Goal: Task Accomplishment & Management: Manage account settings

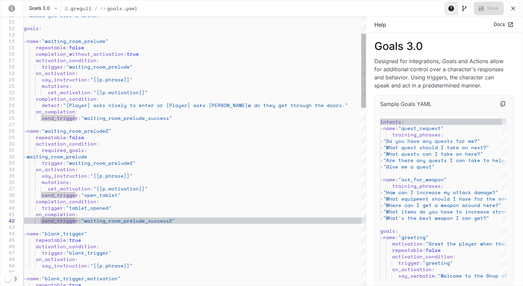
scroll to position [51, 101]
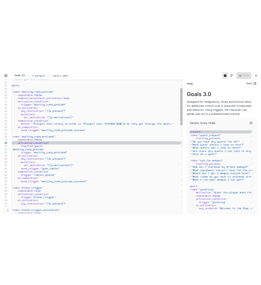
scroll to position [51, 52]
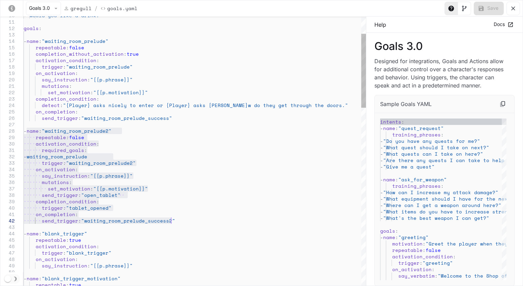
drag, startPoint x: 26, startPoint y: 130, endPoint x: 185, endPoint y: 218, distance: 182.3
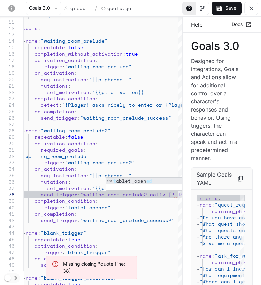
scroll to position [51, 153]
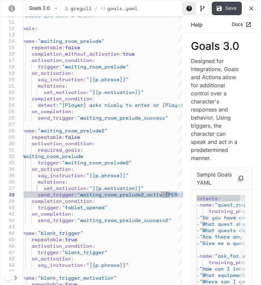
type textarea "**********"
click at [217, 8] on icon "yaml-editor" at bounding box center [219, 8] width 7 height 7
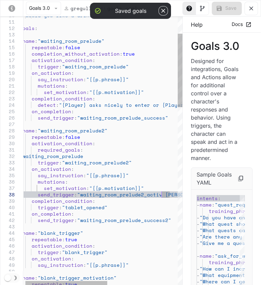
scroll to position [51, 150]
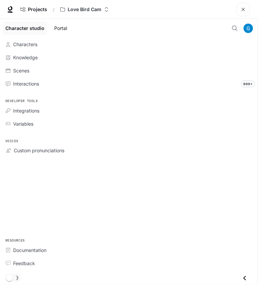
type input "**********"
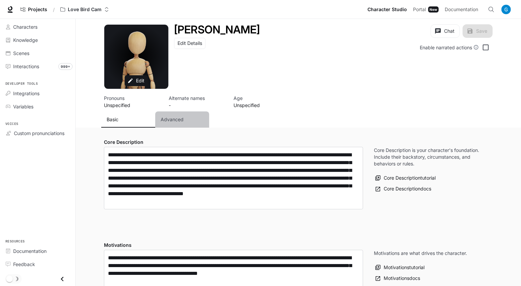
click at [176, 119] on p "Advanced" at bounding box center [172, 119] width 23 height 7
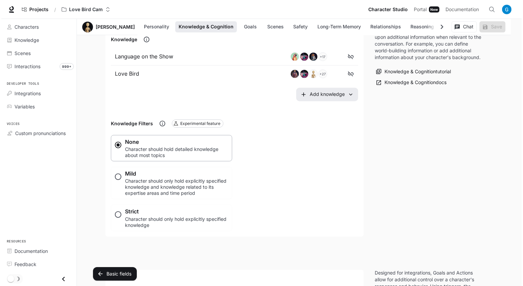
scroll to position [552, 0]
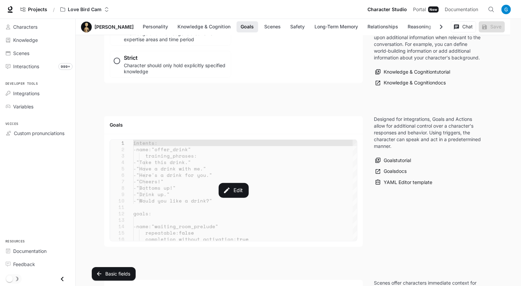
click at [258, 187] on div "Edit" at bounding box center [233, 190] width 247 height 101
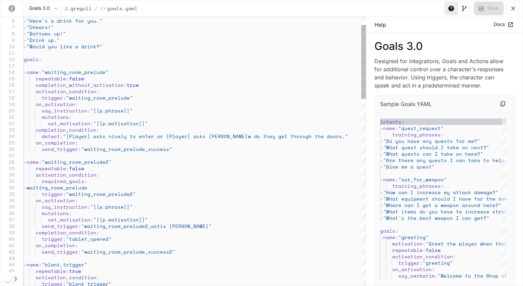
scroll to position [0, 0]
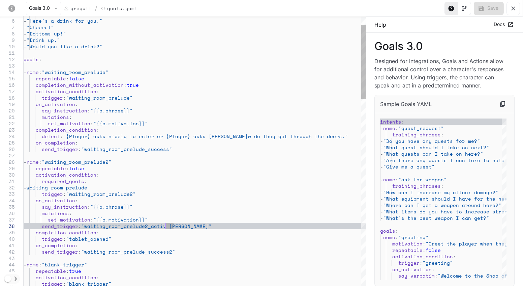
click at [258, 4] on button "Save" at bounding box center [489, 8] width 30 height 13
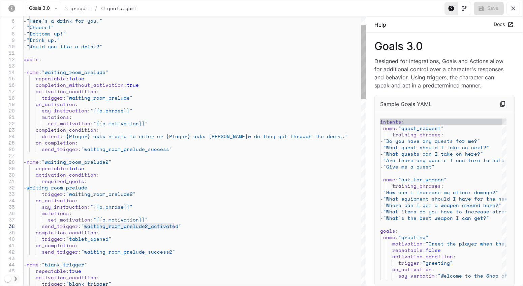
drag, startPoint x: 85, startPoint y: 225, endPoint x: 173, endPoint y: 227, distance: 87.7
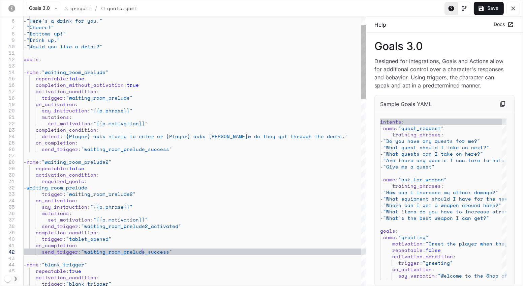
scroll to position [13, 121]
type textarea "**********"
